Goal: Information Seeking & Learning: Learn about a topic

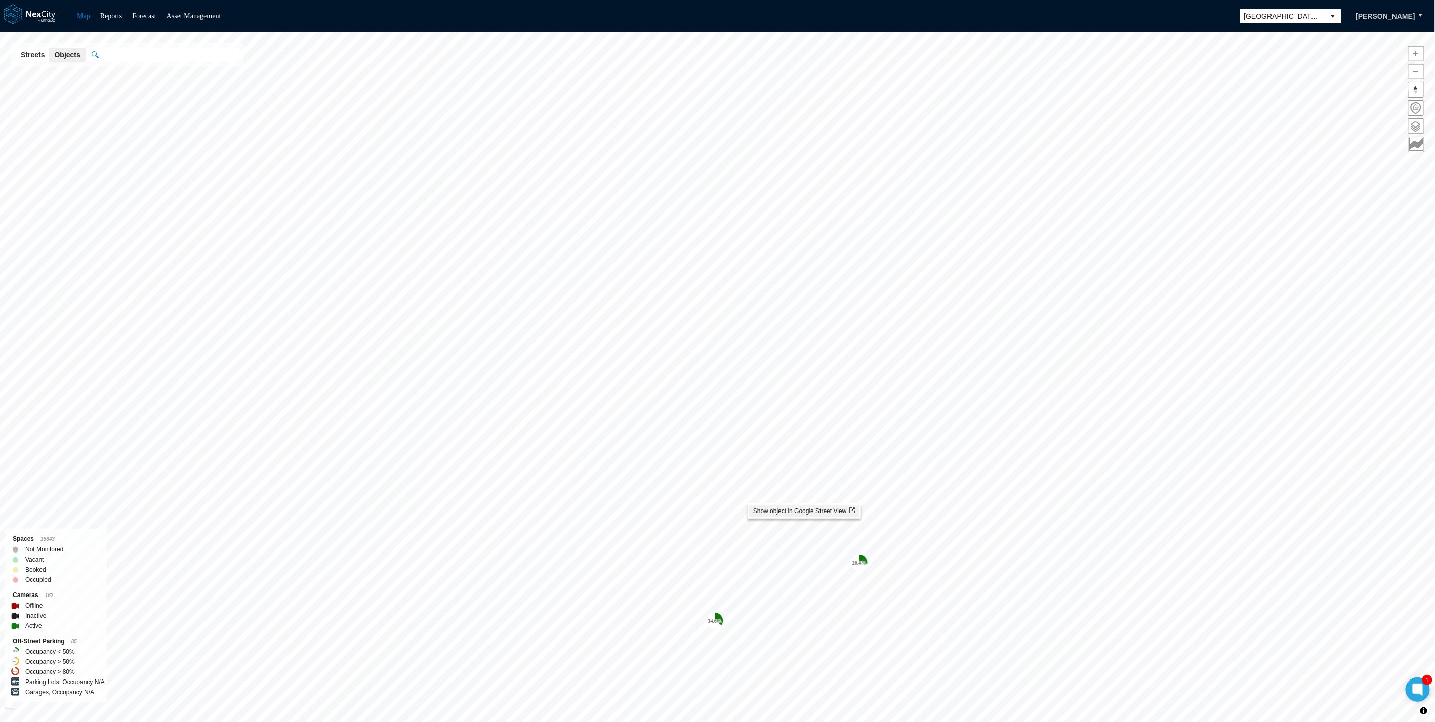
click at [855, 513] on div "34.6 % 16.5 % 28.4 % [GEOGRAPHIC_DATA][PERSON_NAME] KPI overview Reports 0 On-S…" at bounding box center [717, 377] width 1435 height 690
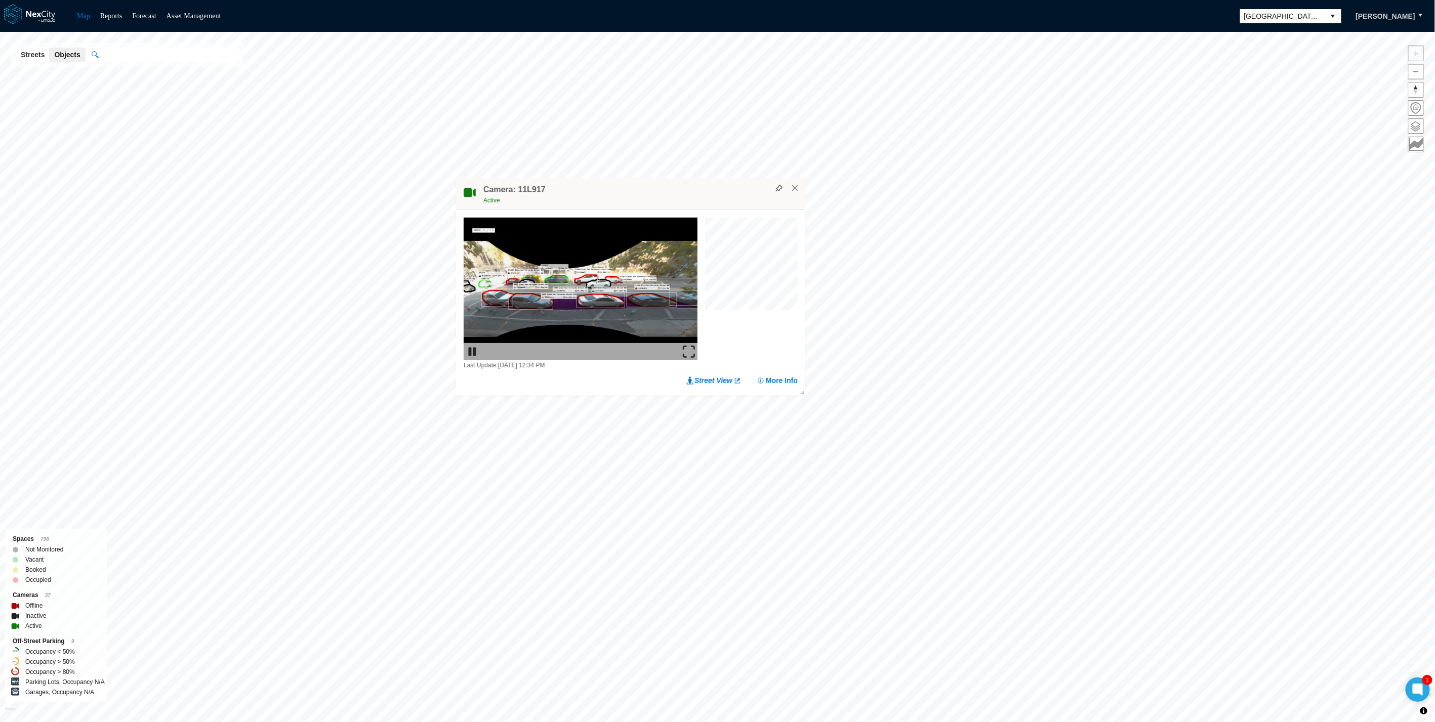
click at [692, 348] on img at bounding box center [689, 352] width 12 height 12
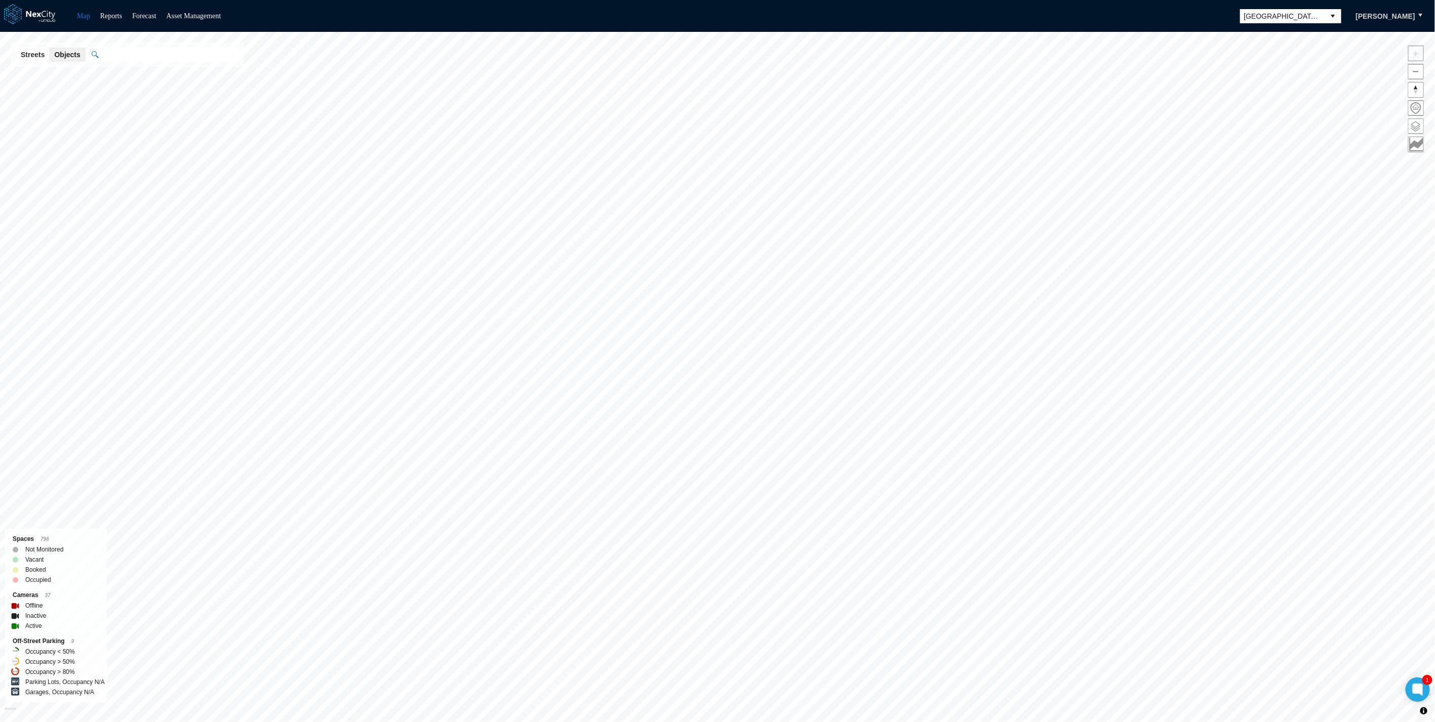
click at [1417, 127] on span at bounding box center [1415, 126] width 15 height 15
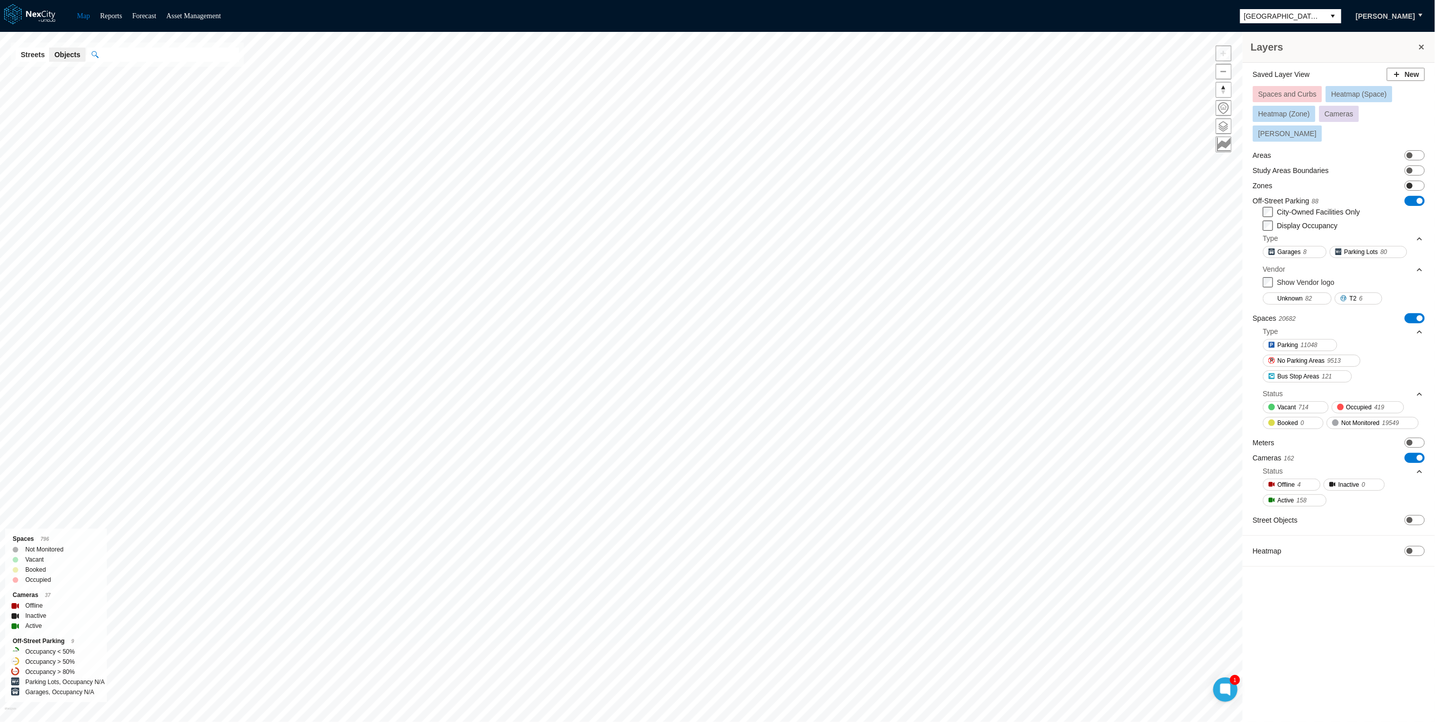
click at [1416, 181] on span "ON OFF" at bounding box center [1414, 186] width 20 height 10
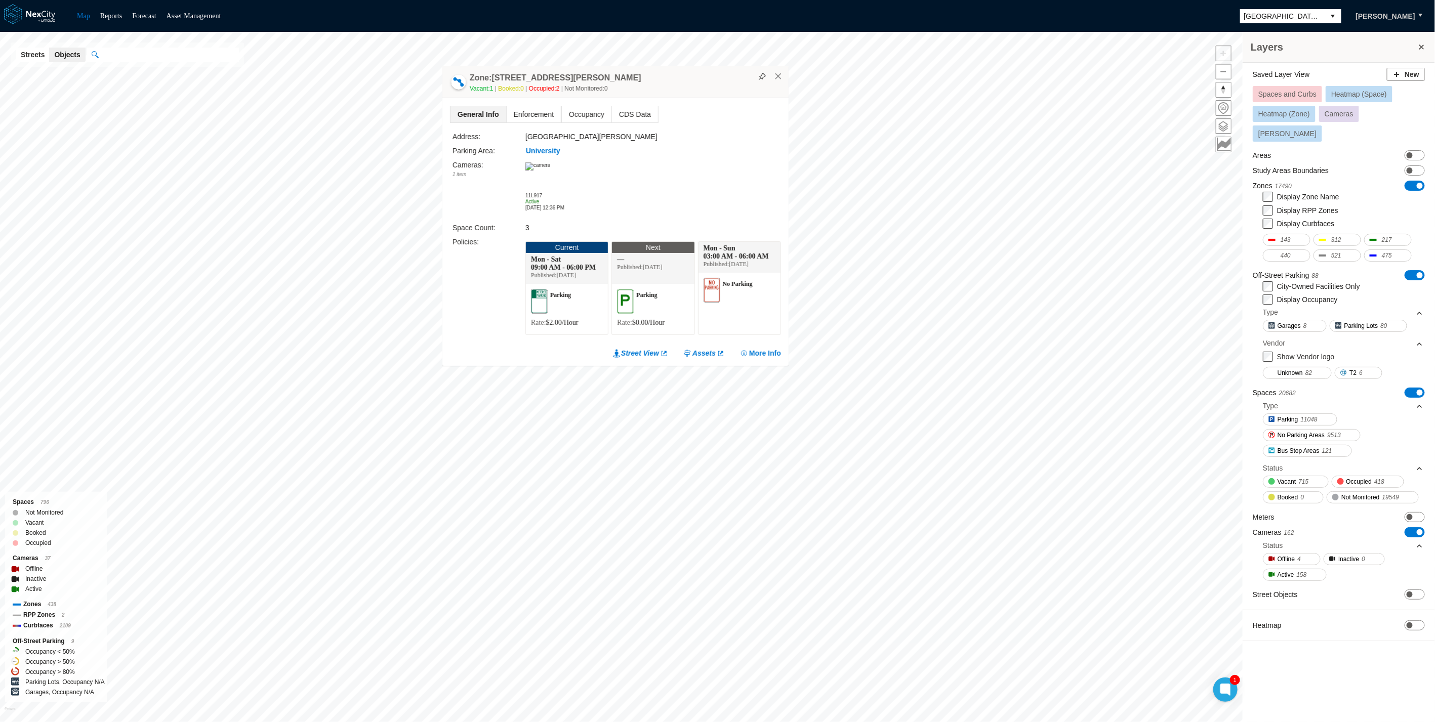
click at [527, 106] on span "Enforcement" at bounding box center [534, 114] width 54 height 16
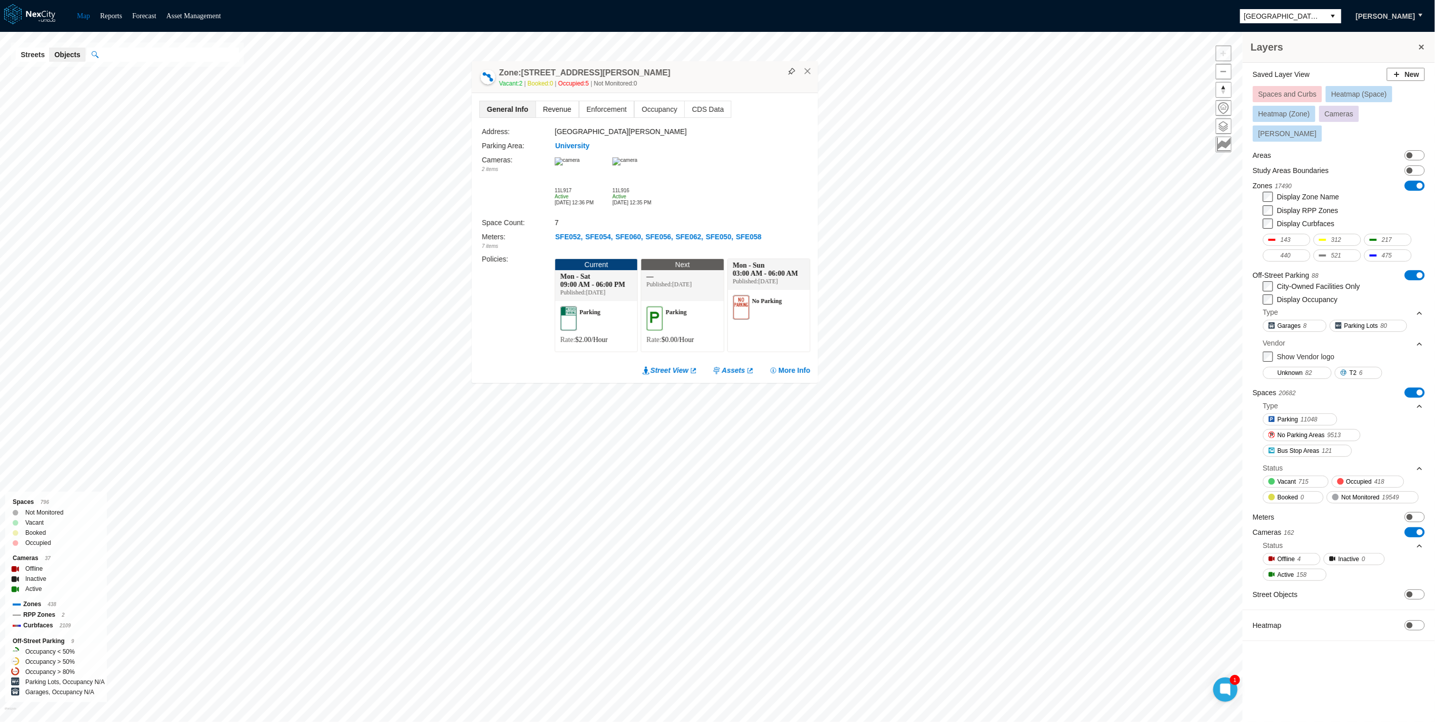
click at [565, 107] on span "Revenue" at bounding box center [557, 109] width 43 height 16
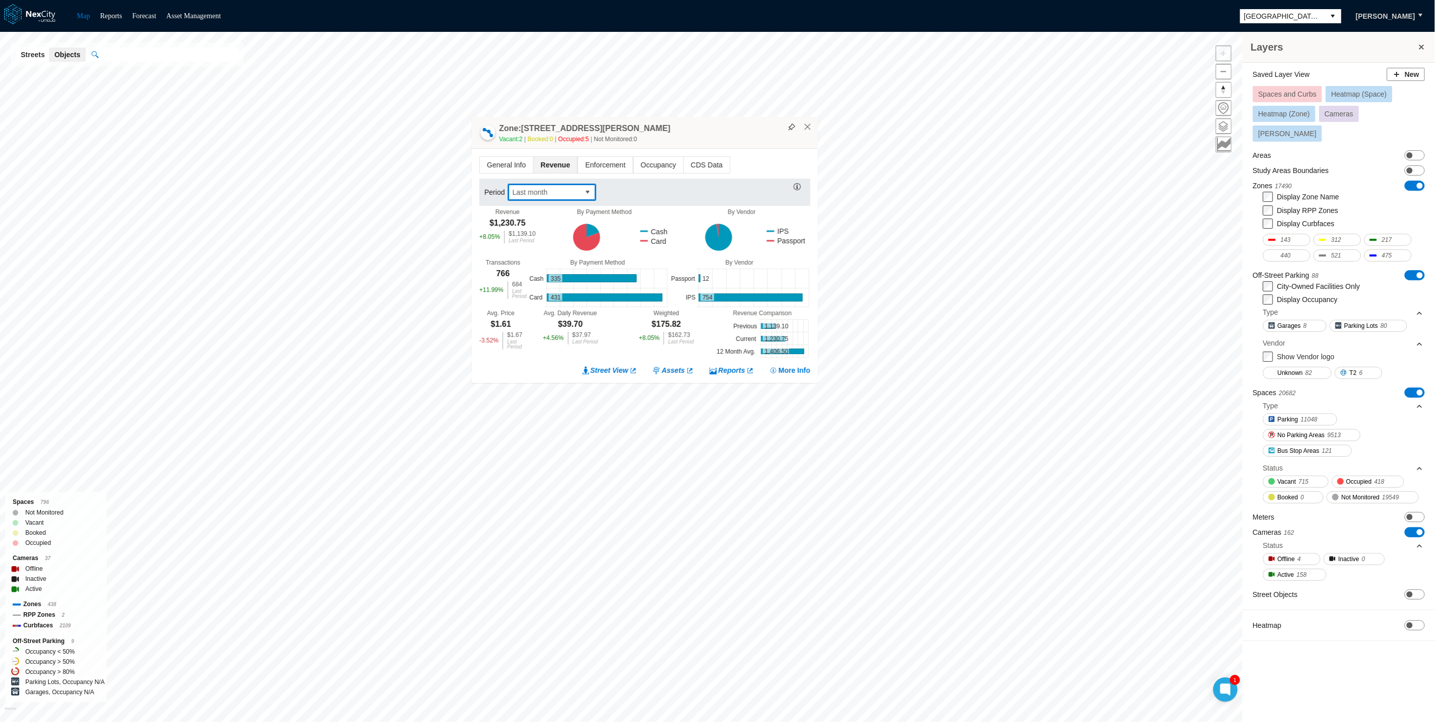
click at [530, 192] on span "Last month" at bounding box center [543, 192] width 63 height 10
click at [637, 221] on icon at bounding box center [604, 238] width 138 height 44
click at [613, 161] on span "Enforcement" at bounding box center [605, 165] width 54 height 16
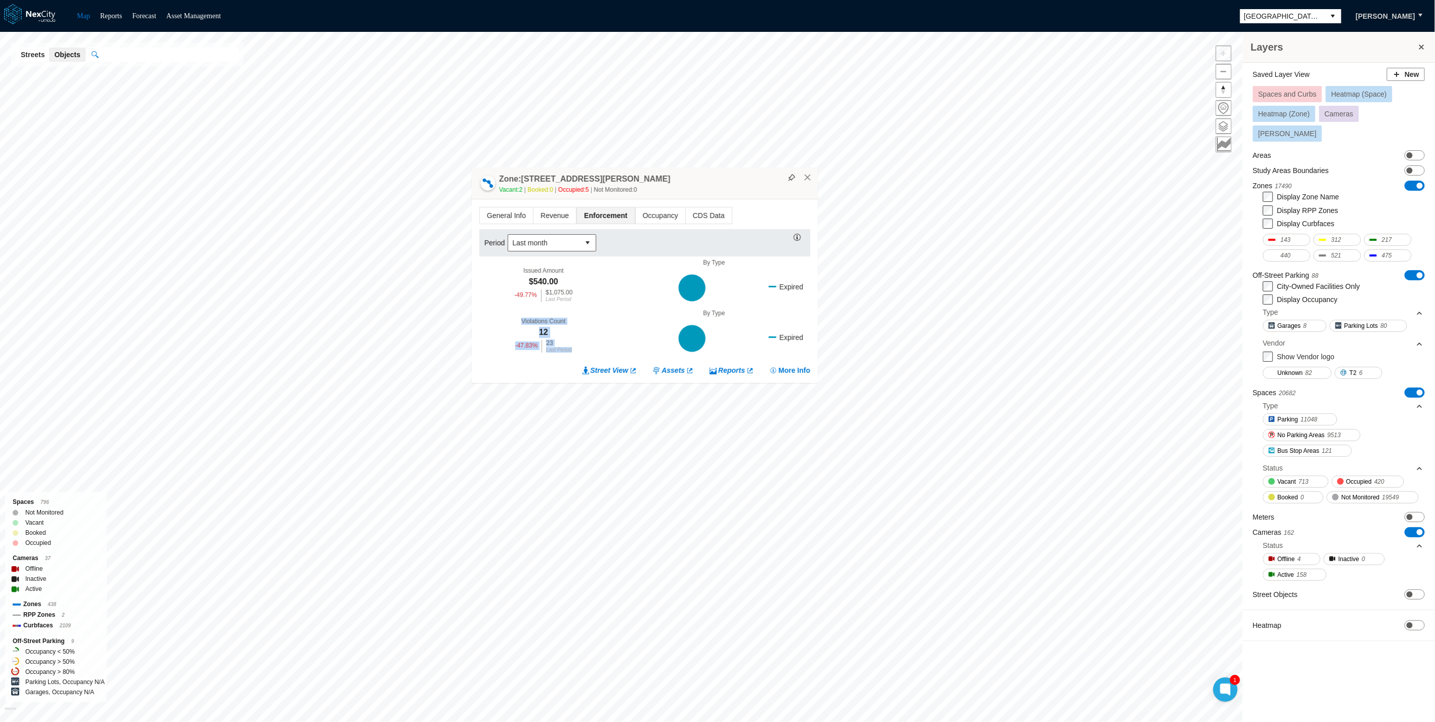
drag, startPoint x: 515, startPoint y: 325, endPoint x: 582, endPoint y: 347, distance: 70.6
click at [581, 348] on div "Violations Count 12 -47.83 % 23 Last Period" at bounding box center [543, 335] width 129 height 51
click at [583, 345] on div "Violations Count 12 -47.83 % 23 Last Period" at bounding box center [543, 335] width 129 height 51
click at [614, 314] on div "Violations Count 12 -47.83 % 23 Last Period By Type Expired" at bounding box center [644, 335] width 331 height 51
click at [652, 212] on span "Occupancy" at bounding box center [661, 215] width 50 height 16
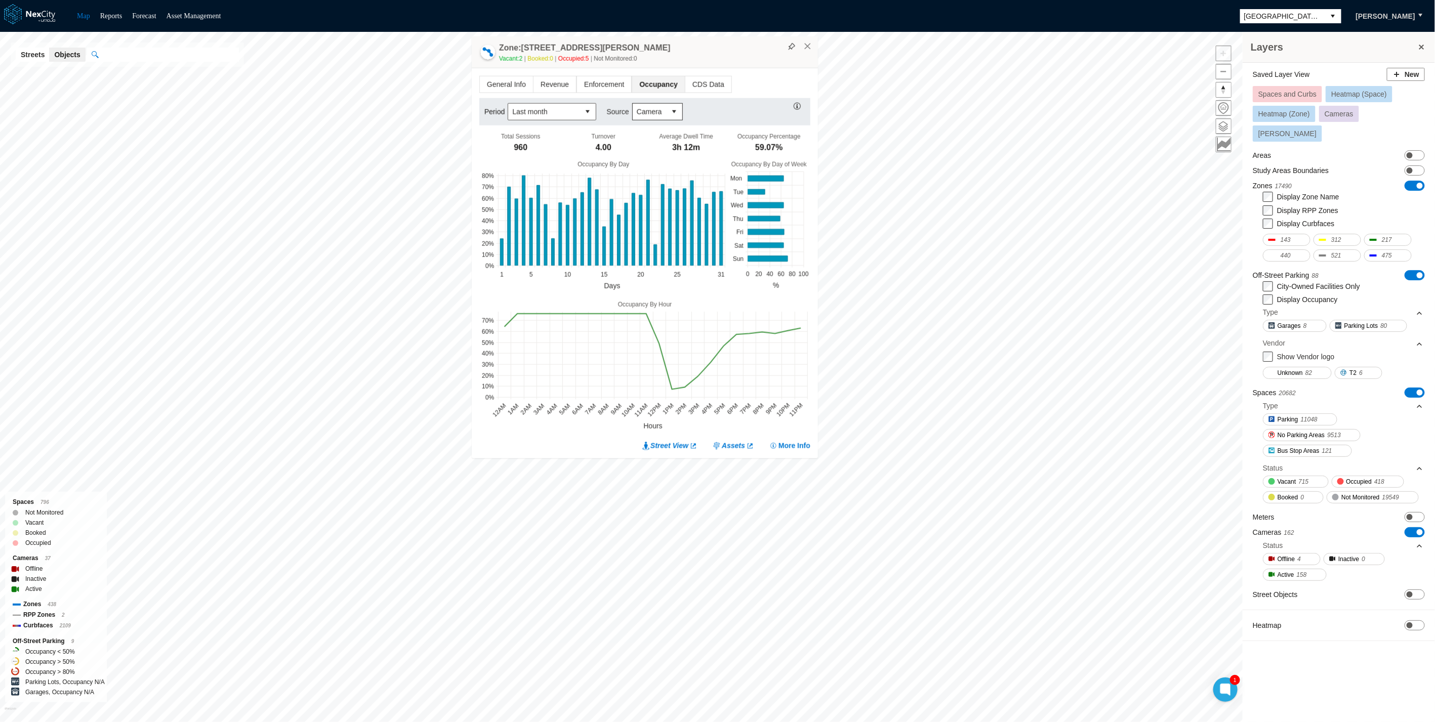
click at [655, 109] on span "Camera" at bounding box center [649, 112] width 25 height 10
click at [651, 149] on span "Transactional" at bounding box center [655, 147] width 43 height 10
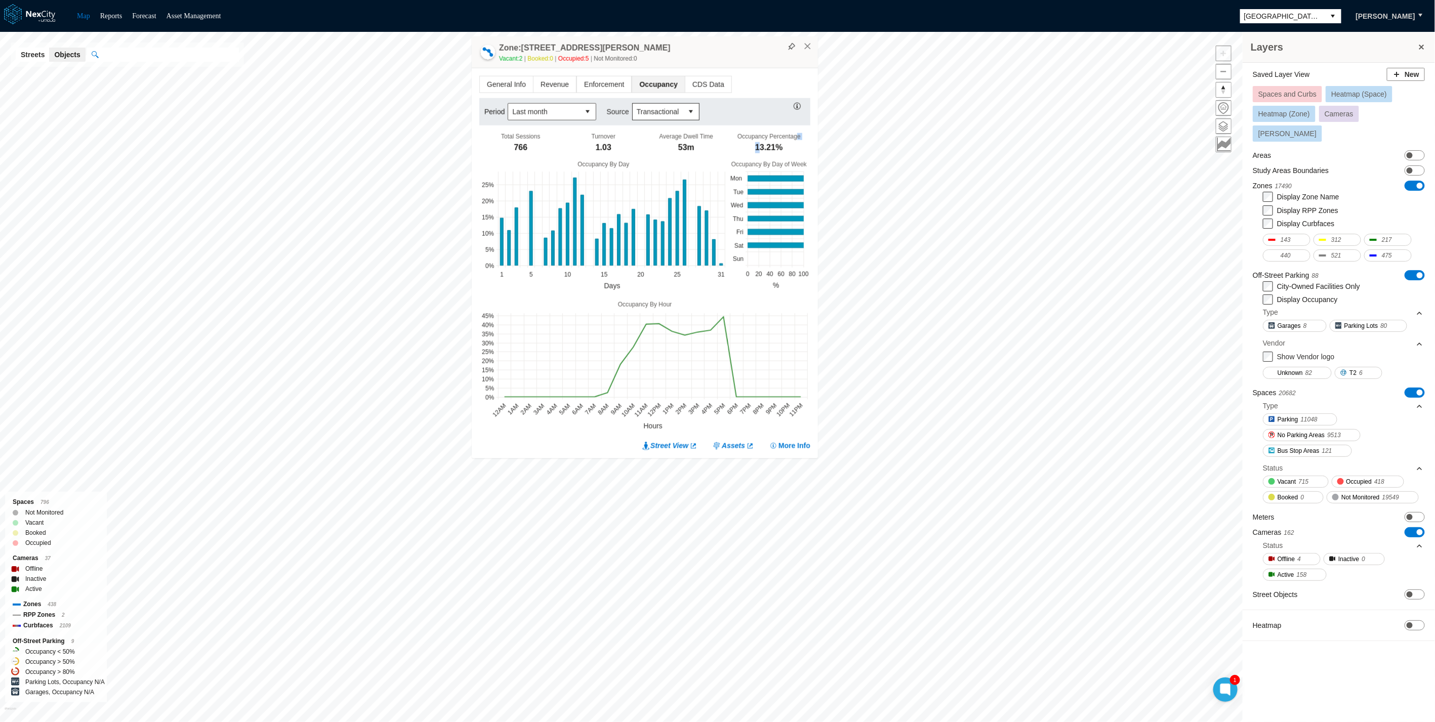
drag, startPoint x: 795, startPoint y: 144, endPoint x: 761, endPoint y: 150, distance: 34.4
click at [761, 150] on div "Occupancy Percentage 13.21%" at bounding box center [769, 144] width 83 height 22
click at [761, 150] on div "13.21%" at bounding box center [768, 147] width 27 height 11
drag, startPoint x: 780, startPoint y: 149, endPoint x: 749, endPoint y: 147, distance: 31.4
click at [749, 147] on div "Occupancy Percentage 13.21%" at bounding box center [769, 144] width 83 height 22
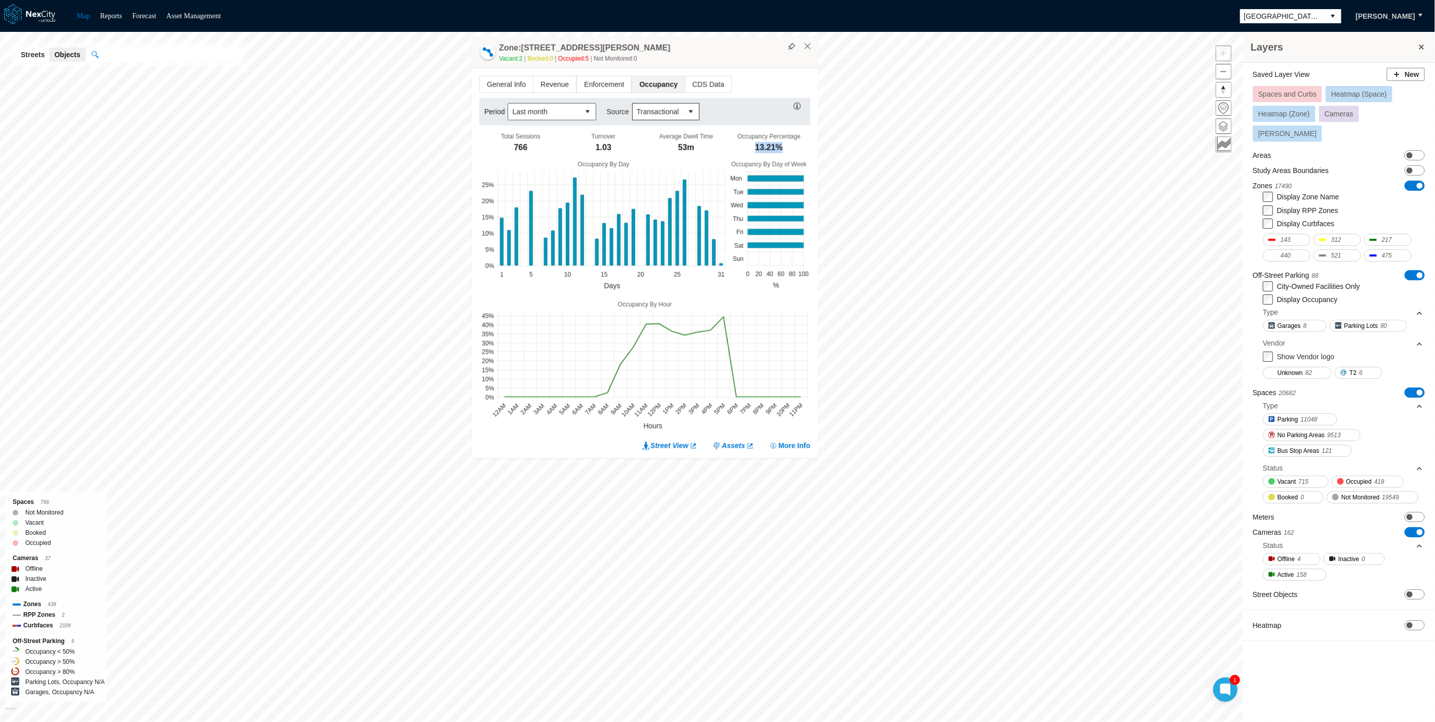
click at [749, 147] on div "Occupancy Percentage 13.21%" at bounding box center [769, 144] width 83 height 22
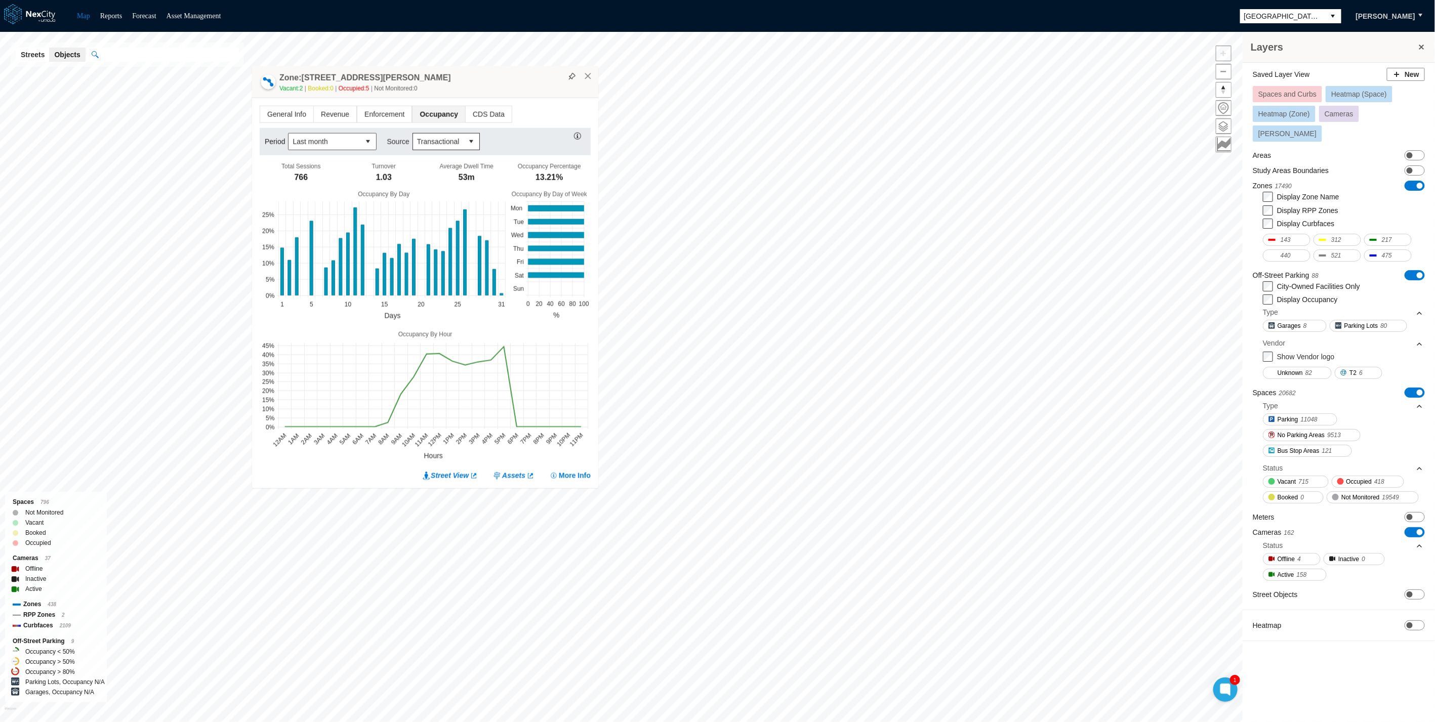
drag, startPoint x: 650, startPoint y: 45, endPoint x: 431, endPoint y: 77, distance: 221.9
click at [431, 75] on div "Zone: [STREET_ADDRESS][PERSON_NAME] NPZ-PZ Vacant: 2 Booked: 0 Occupied: 5 Not …" at bounding box center [425, 82] width 346 height 32
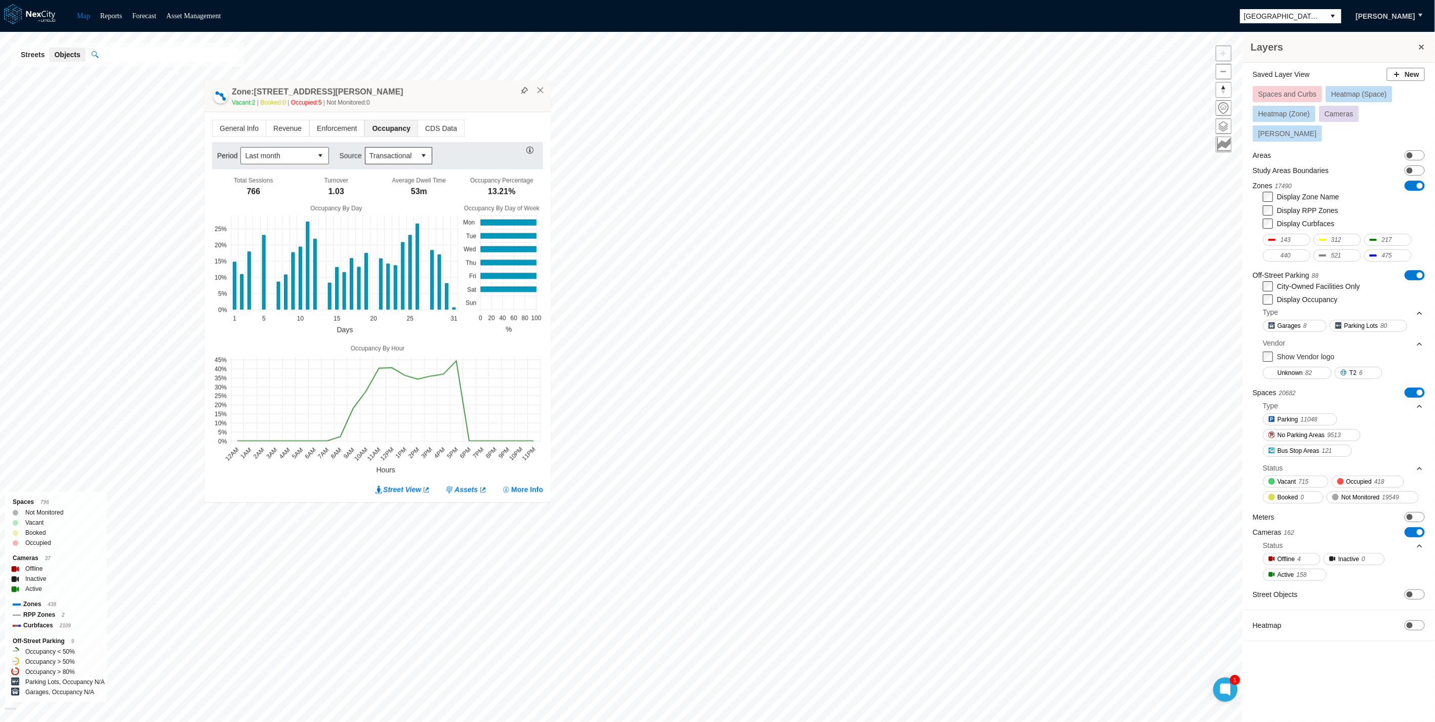
drag, startPoint x: 468, startPoint y: 81, endPoint x: 425, endPoint y: 107, distance: 50.6
click at [425, 107] on div "Zone: [STREET_ADDRESS][PERSON_NAME] NPZ-PZ Vacant: 2 Booked: 0 Occupied: 5 Not …" at bounding box center [377, 96] width 346 height 32
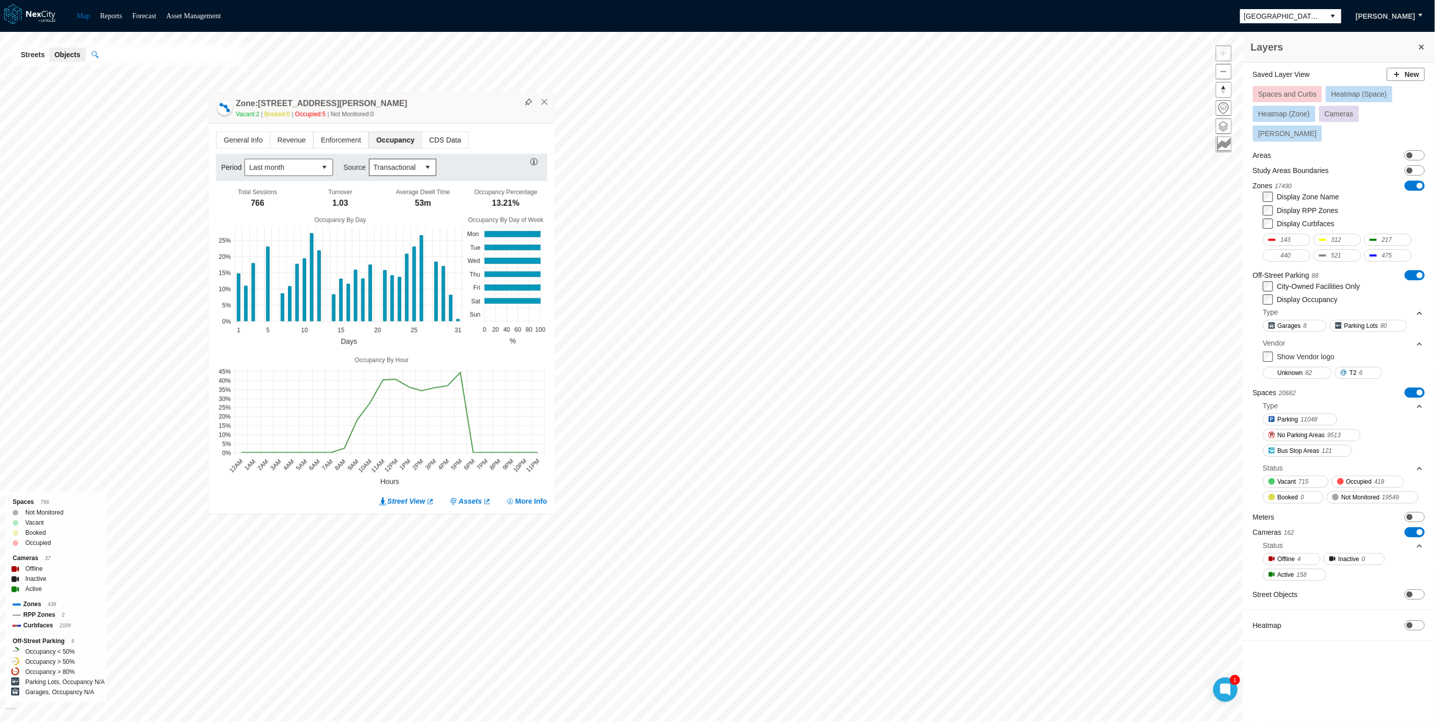
click at [422, 146] on span "CDS Data" at bounding box center [445, 140] width 46 height 16
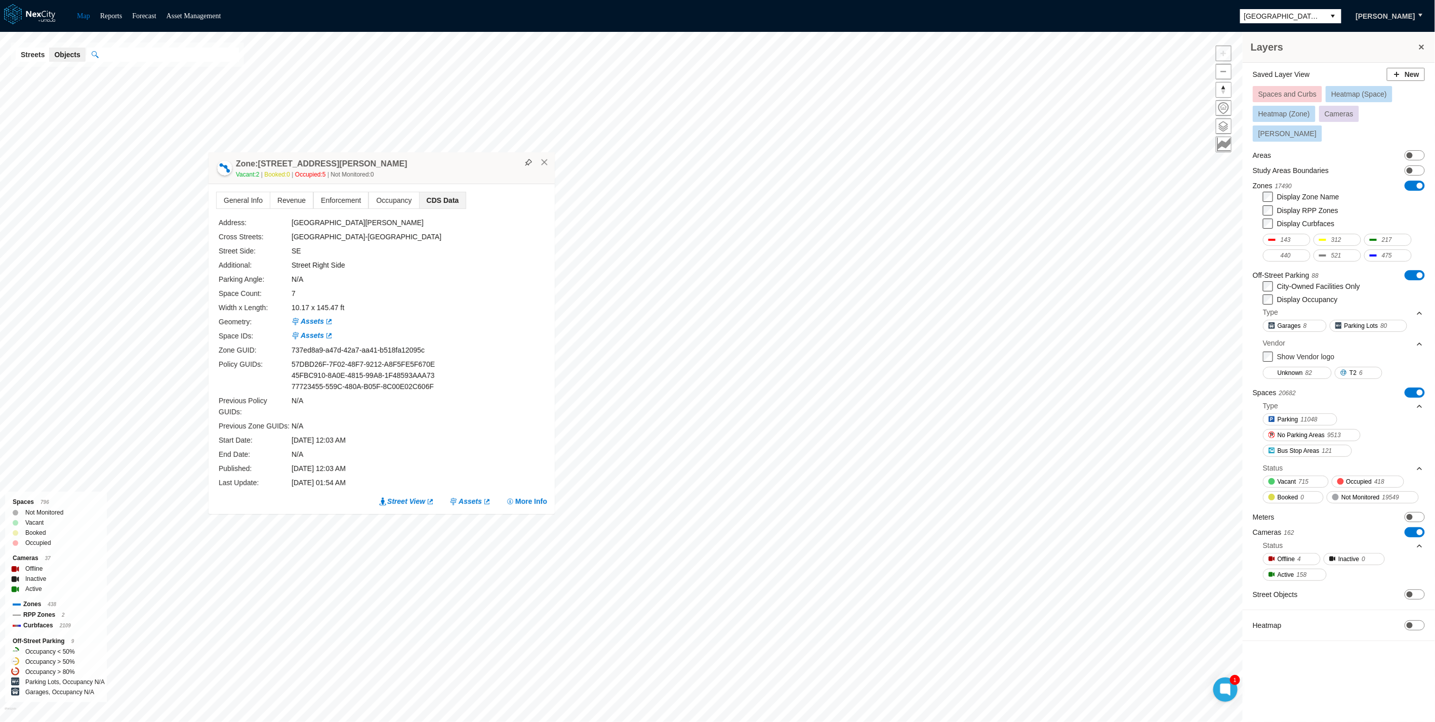
drag, startPoint x: 380, startPoint y: 478, endPoint x: 274, endPoint y: 276, distance: 228.2
click at [261, 276] on div "Address: [GEOGRAPHIC_DATA][PERSON_NAME]: [GEOGRAPHIC_DATA]: SE Additional: Stre…" at bounding box center [383, 352] width 328 height 271
click at [501, 299] on div "Space Count: 7" at bounding box center [383, 293] width 328 height 11
drag, startPoint x: 244, startPoint y: 268, endPoint x: 385, endPoint y: 466, distance: 242.5
click at [382, 467] on div "Address: [GEOGRAPHIC_DATA][PERSON_NAME]: [GEOGRAPHIC_DATA]: SE Additional: Stre…" at bounding box center [383, 352] width 328 height 271
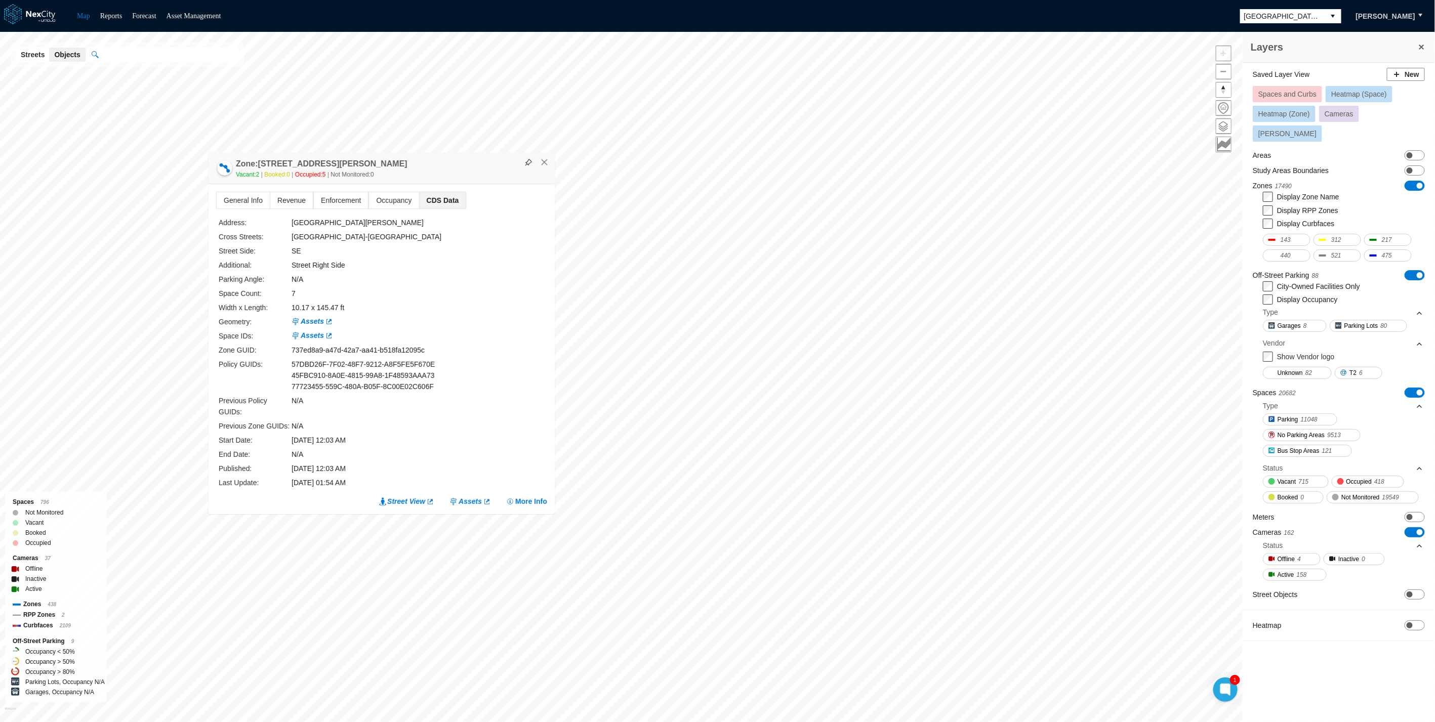
click at [385, 466] on div "[DATE] 12:03 AM" at bounding box center [373, 468] width 164 height 11
drag, startPoint x: 378, startPoint y: 482, endPoint x: 274, endPoint y: 289, distance: 219.4
click at [274, 289] on div "Address: [GEOGRAPHIC_DATA][PERSON_NAME]: [GEOGRAPHIC_DATA]: SE Additional: Stre…" at bounding box center [383, 352] width 328 height 271
click at [487, 299] on div "Space Count: 7" at bounding box center [383, 293] width 328 height 11
click at [482, 299] on div "Space Count: 7" at bounding box center [383, 293] width 328 height 11
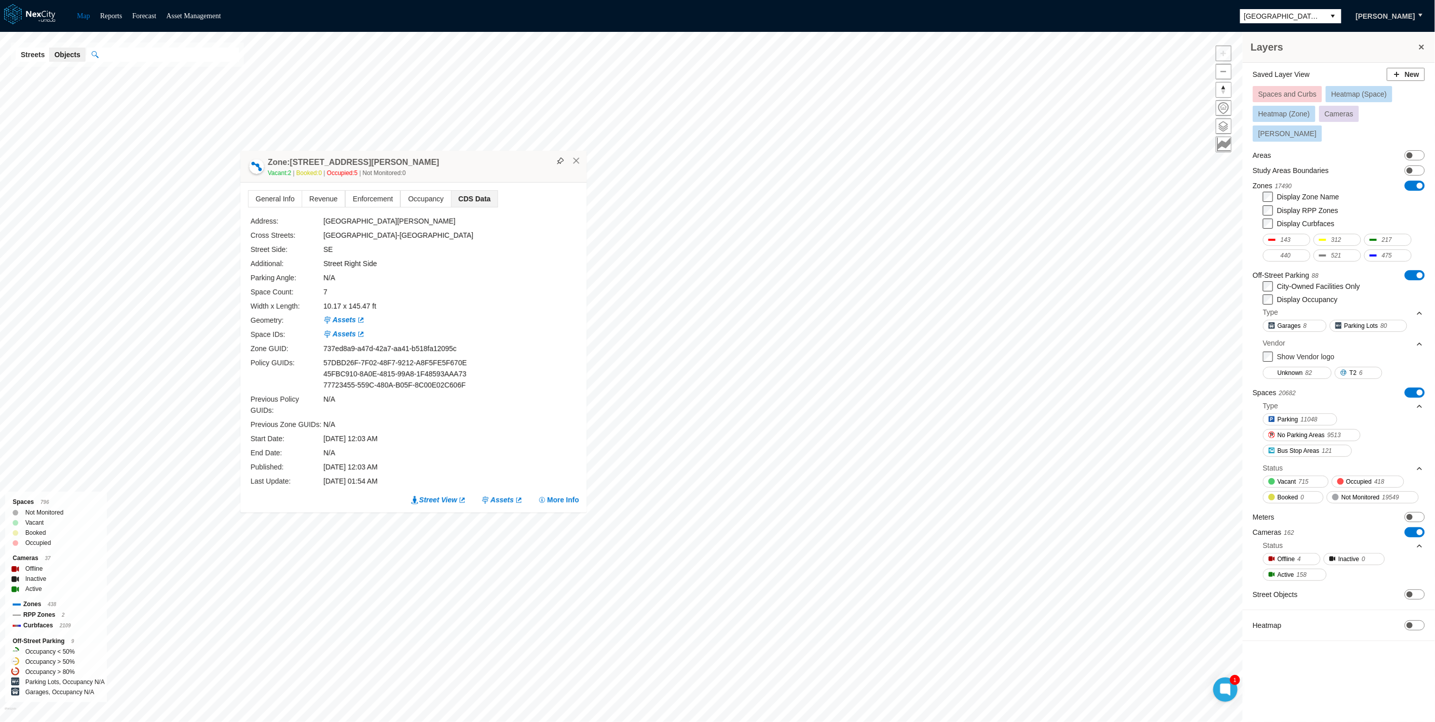
drag, startPoint x: 422, startPoint y: 179, endPoint x: 454, endPoint y: 178, distance: 31.9
click at [454, 178] on div "Zone: [STREET_ADDRESS][PERSON_NAME] NPZ-PZ Vacant: 2 Booked: 0 Occupied: 5 Not …" at bounding box center [413, 167] width 346 height 32
click at [575, 176] on div "Zone: [STREET_ADDRESS][PERSON_NAME] NPZ-PZ Vacant: 2 Booked: 0 Occupied: 5 Not …" at bounding box center [413, 167] width 346 height 32
click at [576, 165] on button "×" at bounding box center [576, 160] width 9 height 9
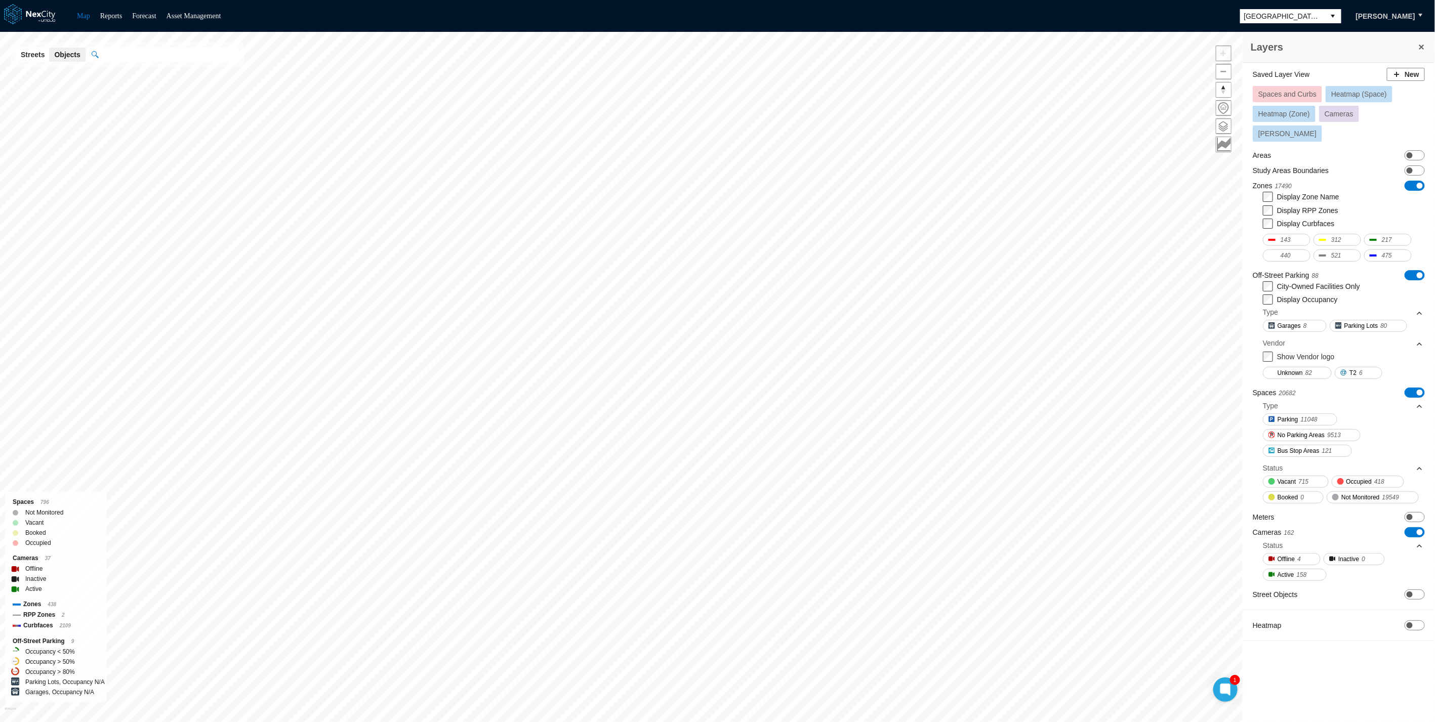
click at [118, 10] on li "Reports" at bounding box center [111, 16] width 22 height 12
click at [110, 15] on link "Reports" at bounding box center [111, 16] width 22 height 8
click at [1415, 620] on span "ON OFF" at bounding box center [1414, 625] width 20 height 10
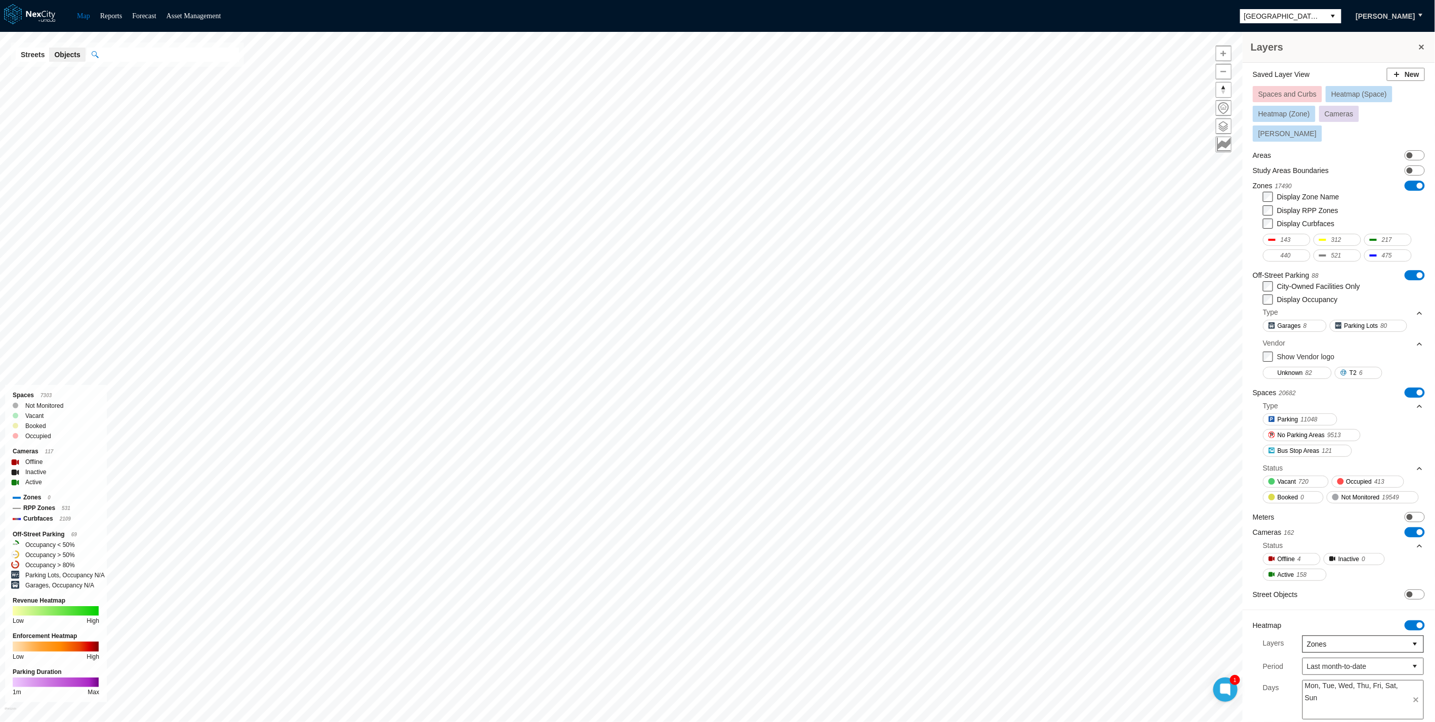
click at [1333, 639] on span "Zones" at bounding box center [1355, 644] width 96 height 10
click at [1313, 674] on span "Meters" at bounding box center [1309, 673] width 22 height 10
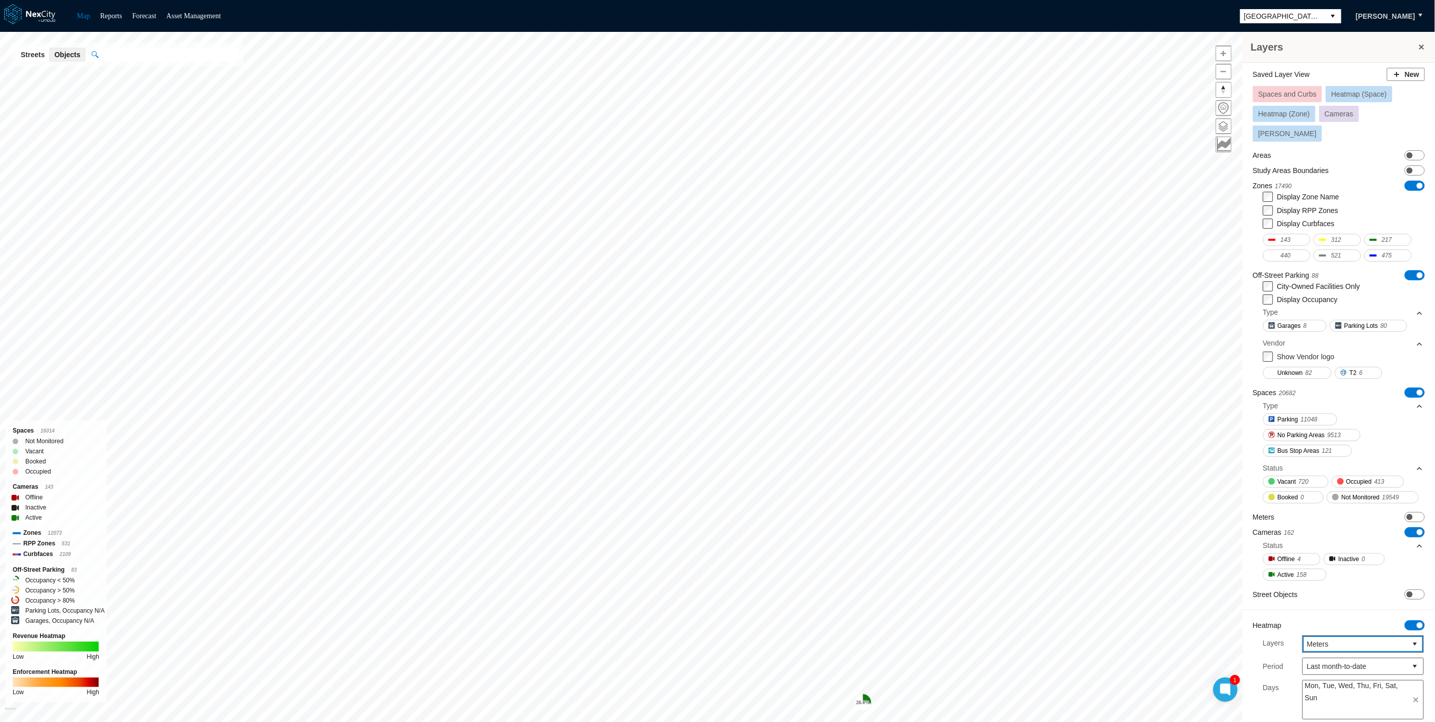
click at [1290, 620] on div "Heatmap ON OFF" at bounding box center [1339, 625] width 172 height 10
click at [1297, 112] on span "Heatmap (Zone)" at bounding box center [1284, 114] width 52 height 8
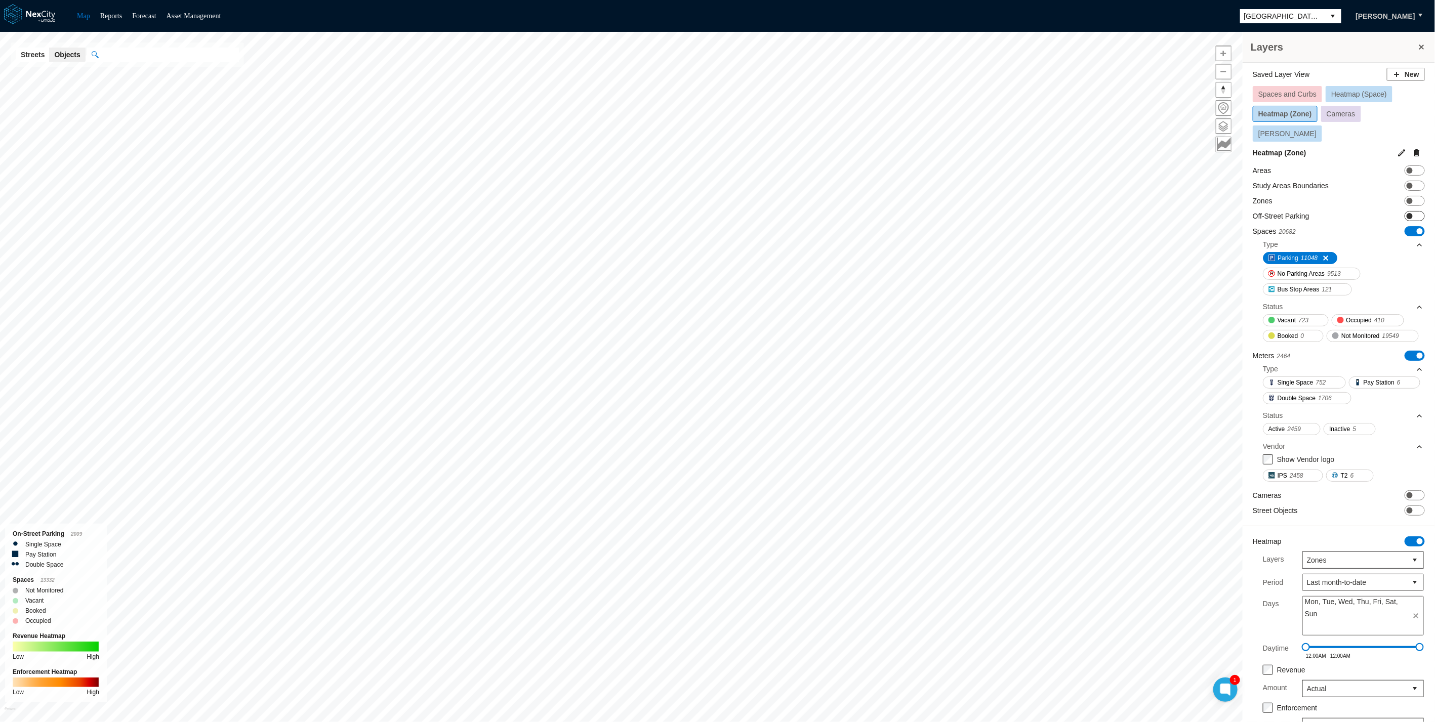
click at [1415, 211] on span "ON OFF" at bounding box center [1414, 216] width 20 height 10
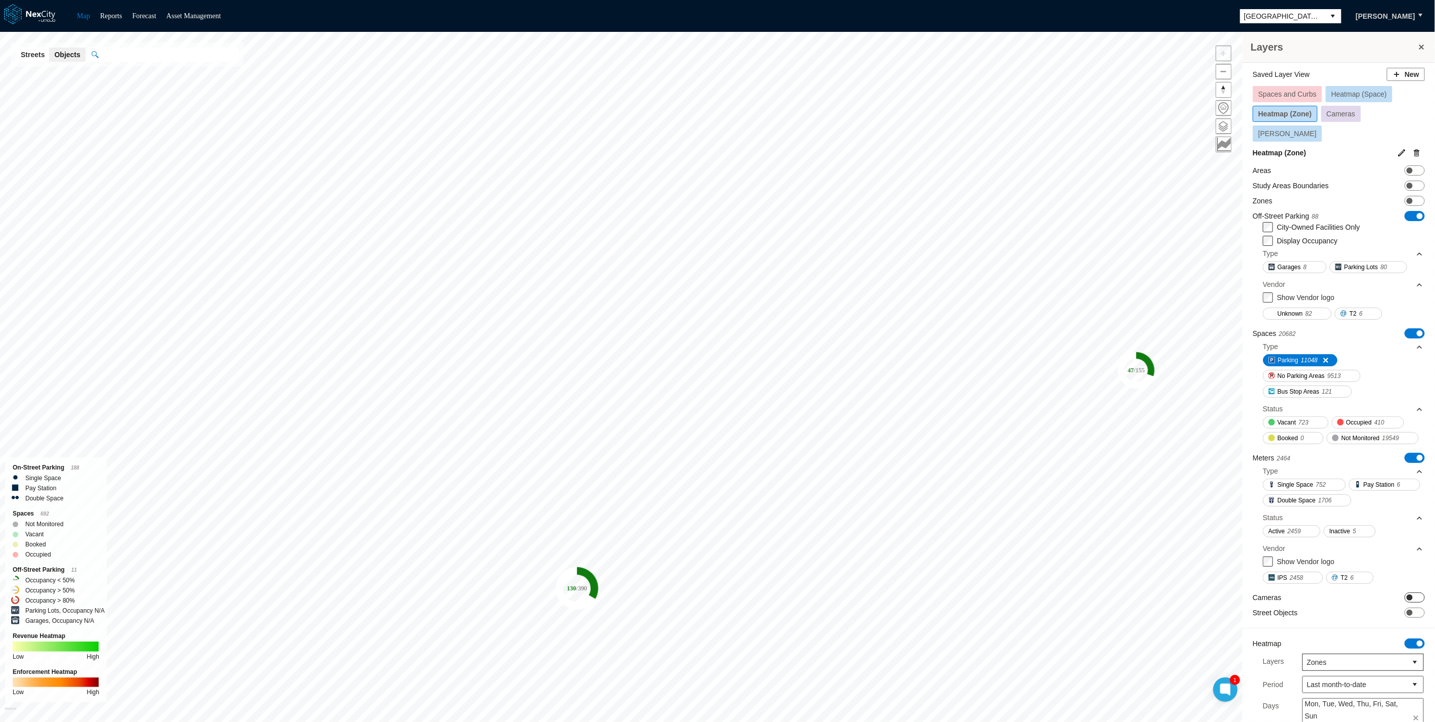
click at [1406, 601] on span at bounding box center [1409, 598] width 6 height 6
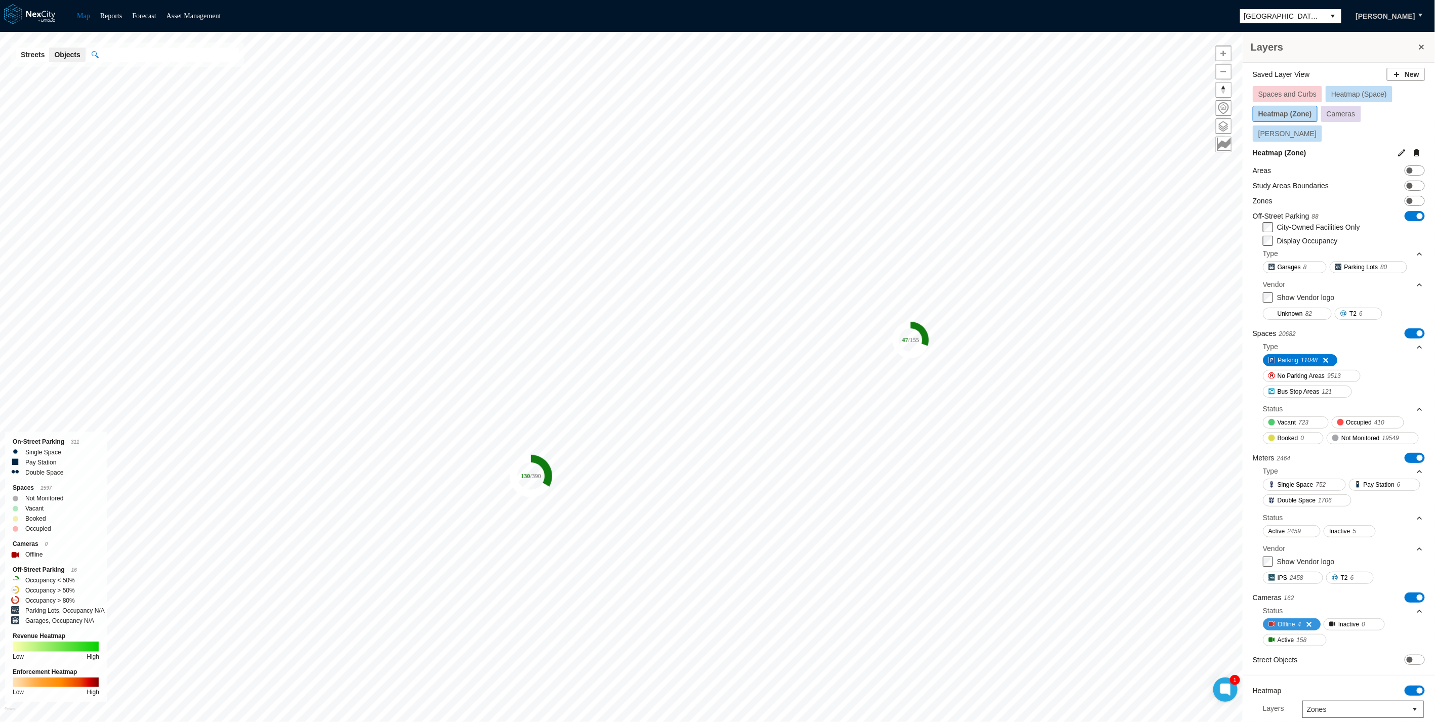
click at [1294, 630] on span "Offline" at bounding box center [1285, 624] width 17 height 10
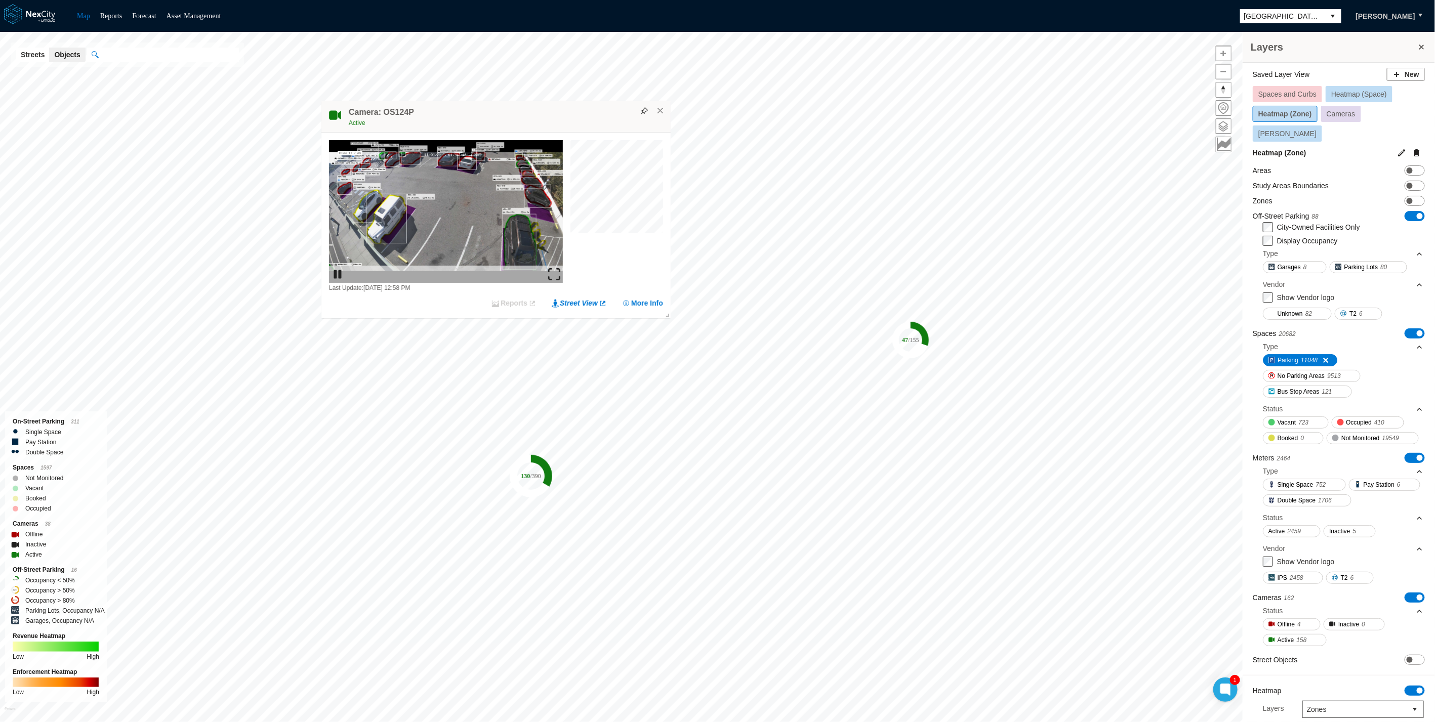
click at [551, 276] on img at bounding box center [554, 274] width 12 height 12
click at [533, 476] on tspan "/ 390" at bounding box center [535, 476] width 11 height 7
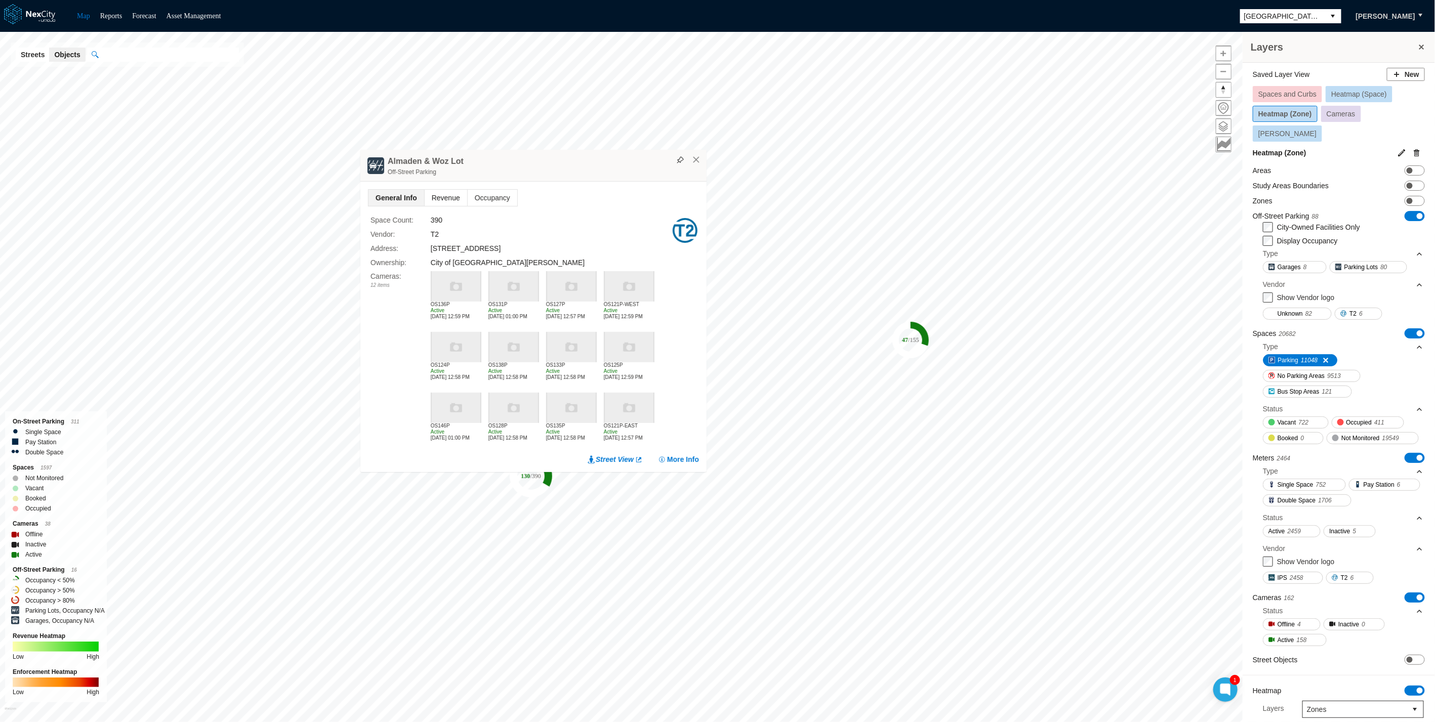
click at [434, 197] on span "Revenue" at bounding box center [446, 198] width 43 height 16
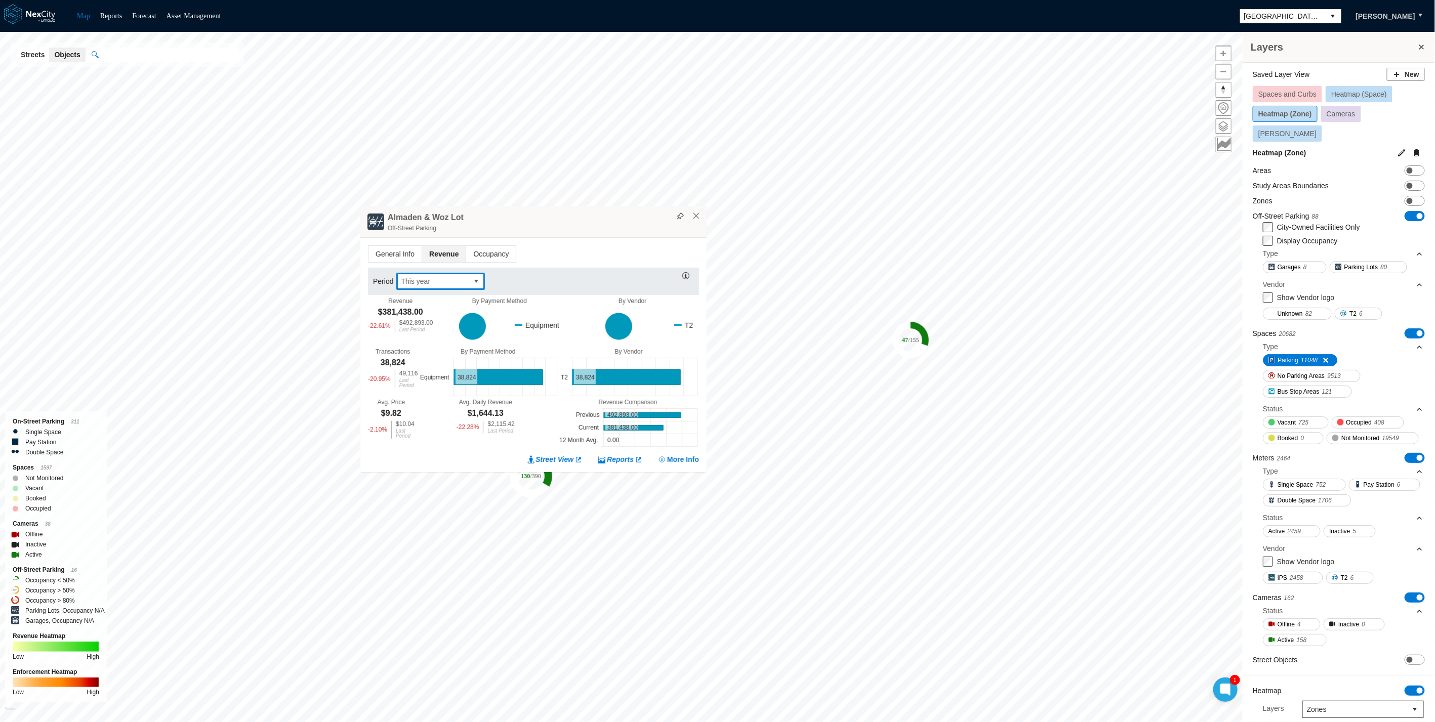
click at [420, 278] on span "This year" at bounding box center [432, 281] width 63 height 10
click at [425, 380] on span "This month" at bounding box center [417, 385] width 35 height 10
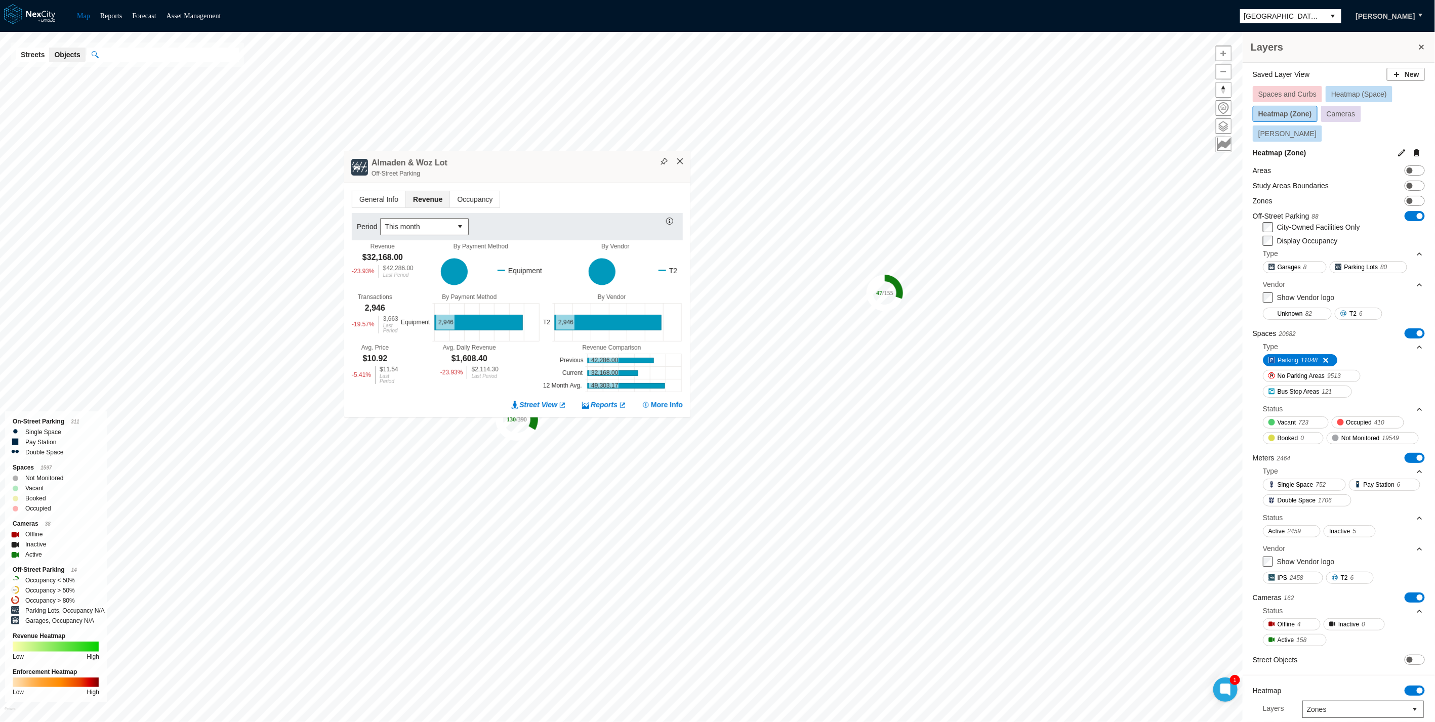
drag, startPoint x: 684, startPoint y: 155, endPoint x: 678, endPoint y: 159, distance: 6.9
click at [682, 155] on div "Almaden & Woz Lot Off-Street Parking" at bounding box center [517, 167] width 346 height 32
click at [678, 159] on button "×" at bounding box center [682, 159] width 9 height 9
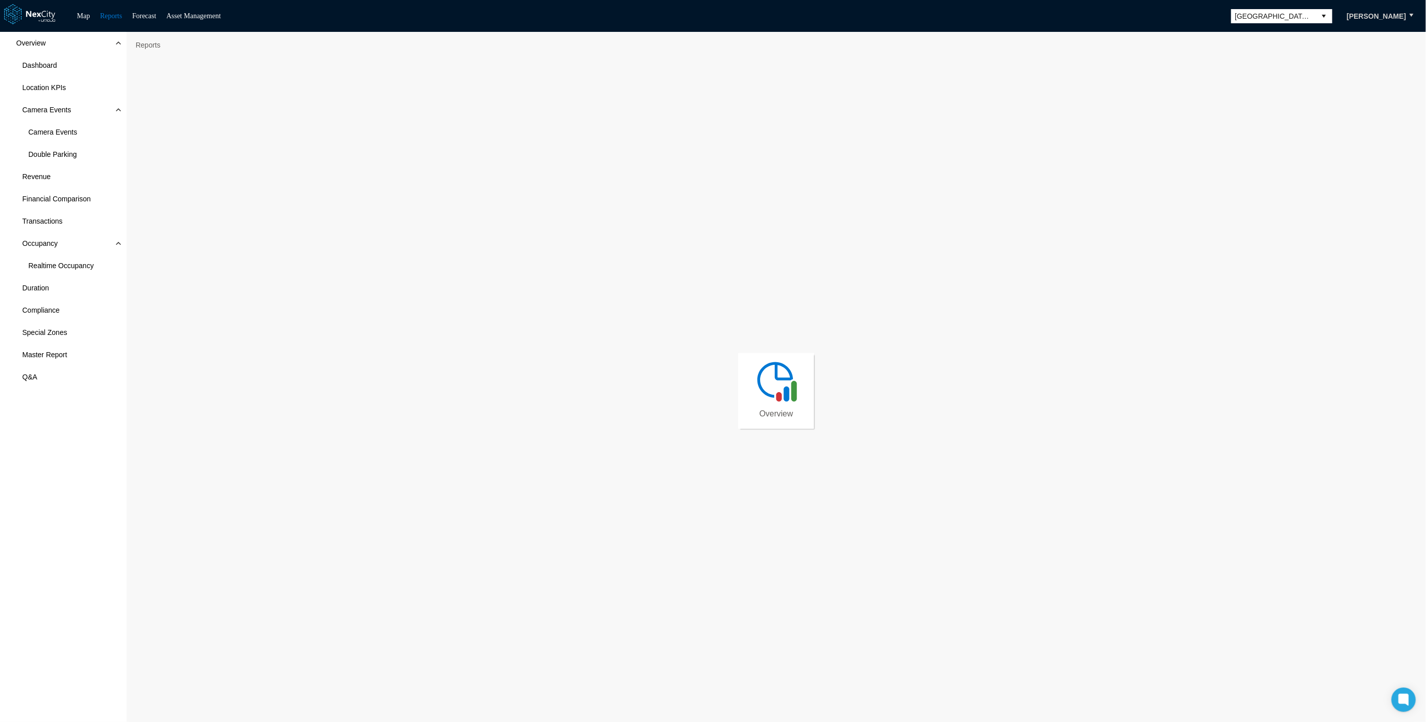
click at [799, 375] on img at bounding box center [777, 381] width 46 height 46
click at [46, 439] on div "Overview Dashboard Location KPIs Camera Events Camera Events Double Parking Rev…" at bounding box center [63, 377] width 127 height 691
click at [51, 153] on span "Double Parking" at bounding box center [52, 154] width 49 height 10
click at [60, 156] on span "Double Parking" at bounding box center [52, 154] width 49 height 10
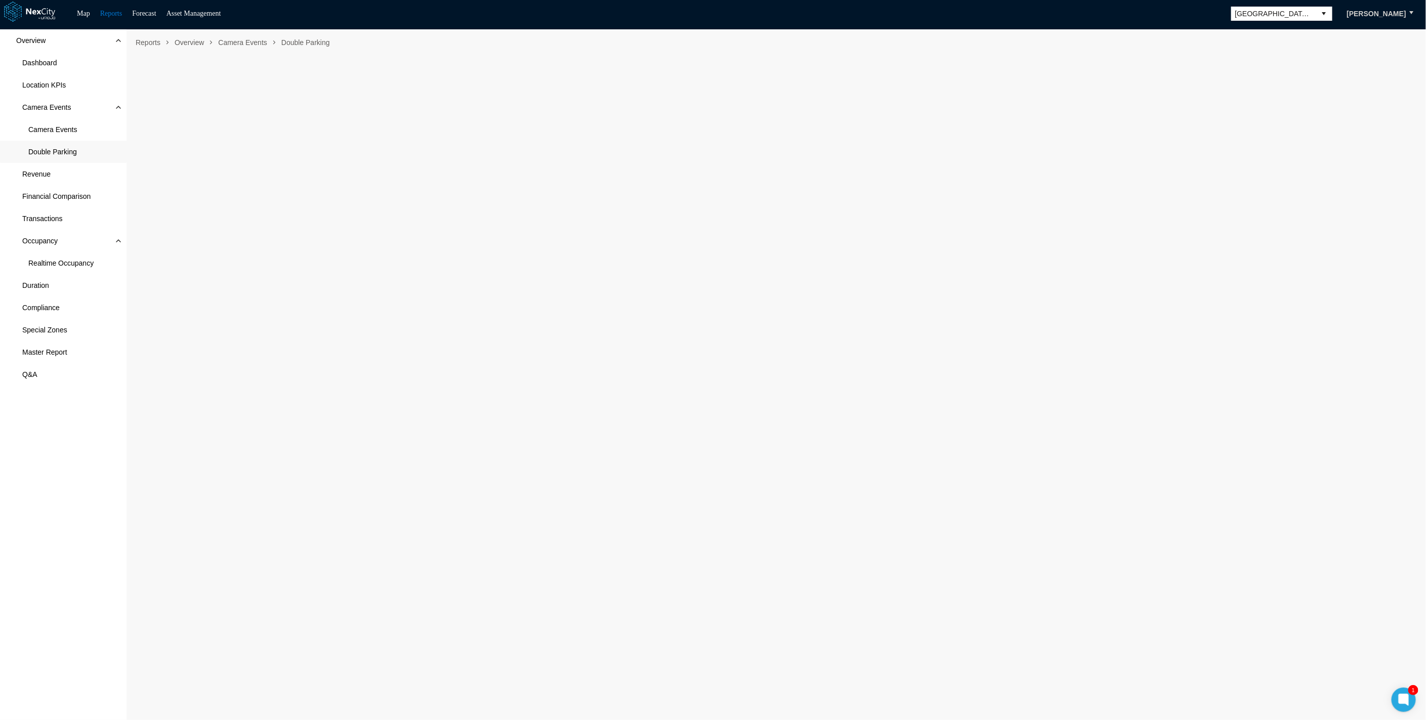
scroll to position [6, 0]
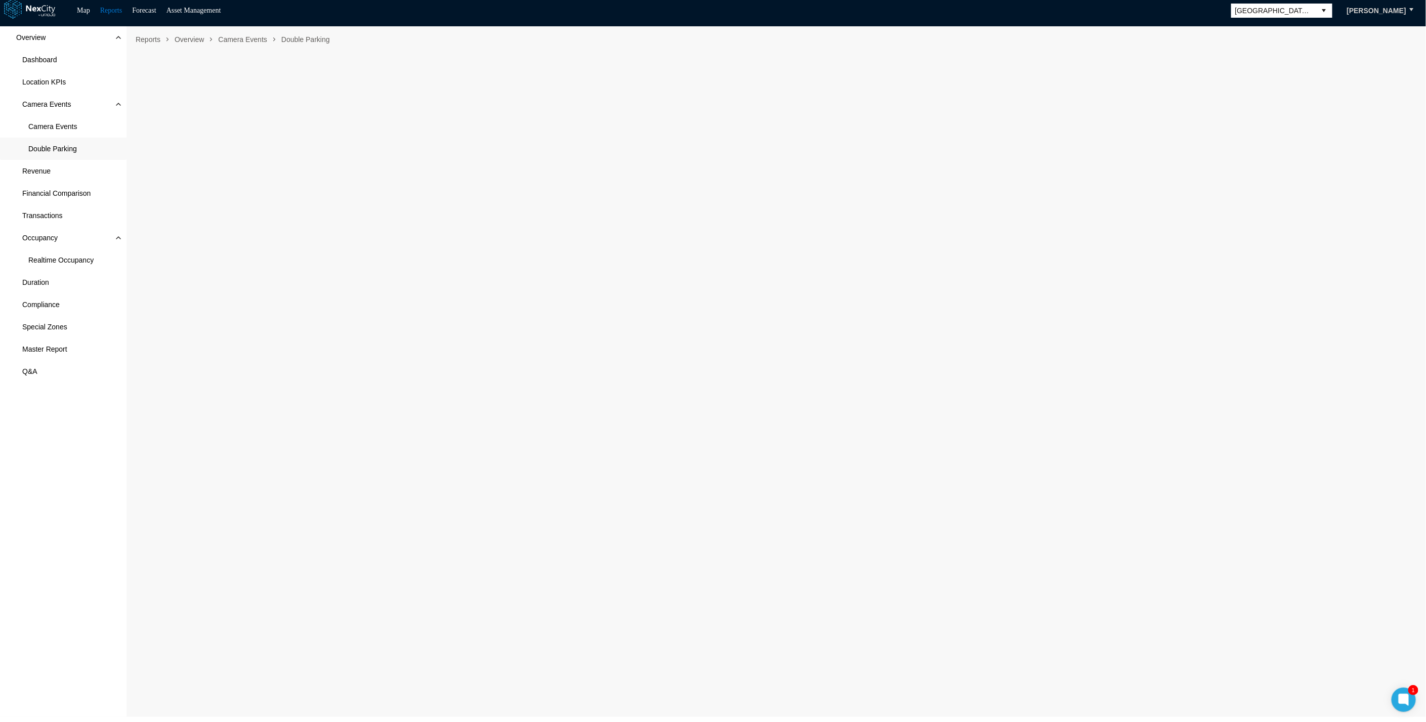
click at [63, 450] on div "Overview Dashboard Location KPIs Camera Events Camera Events Double Parking Rev…" at bounding box center [63, 371] width 127 height 691
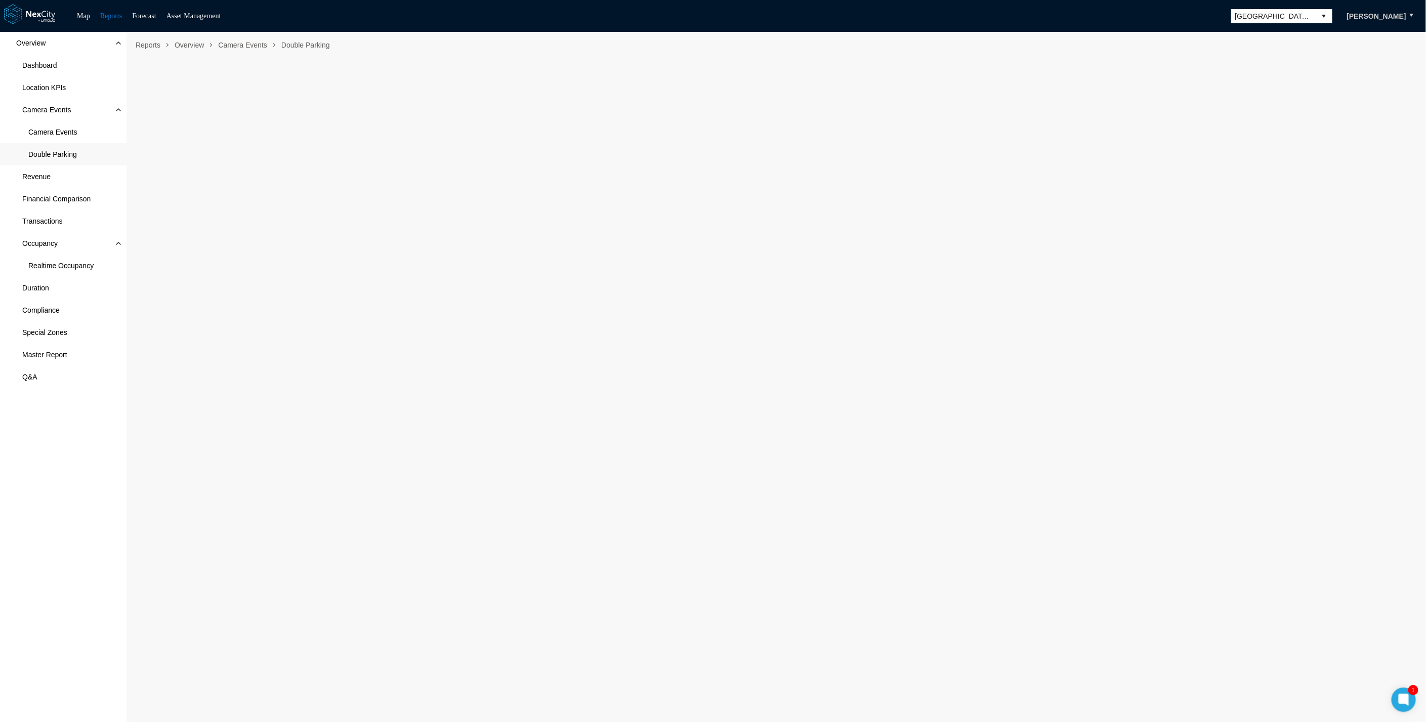
scroll to position [0, 0]
click at [91, 467] on div "Overview Dashboard Location KPIs Camera Events Camera Events Double Parking Rev…" at bounding box center [63, 377] width 127 height 691
